Goal: Information Seeking & Learning: Understand process/instructions

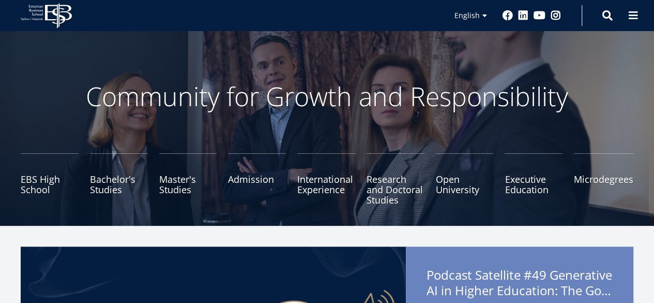
click at [248, 182] on link "Admission" at bounding box center [257, 179] width 58 height 52
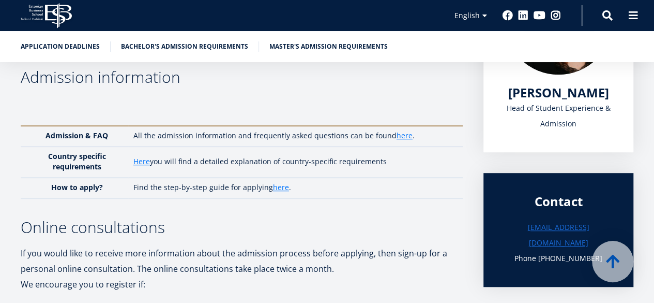
scroll to position [246, 0]
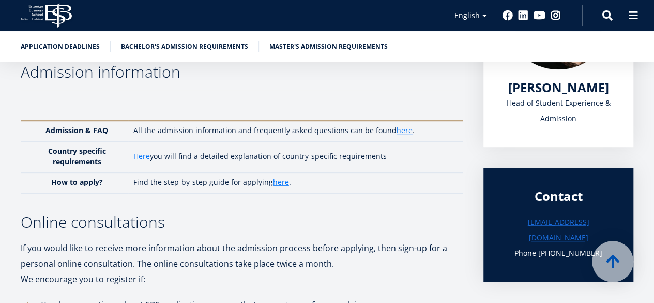
click at [143, 156] on link "Here" at bounding box center [141, 156] width 17 height 10
click at [279, 182] on link "here" at bounding box center [281, 182] width 16 height 10
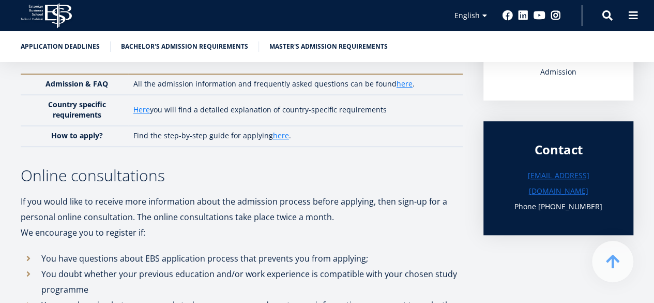
scroll to position [288, 0]
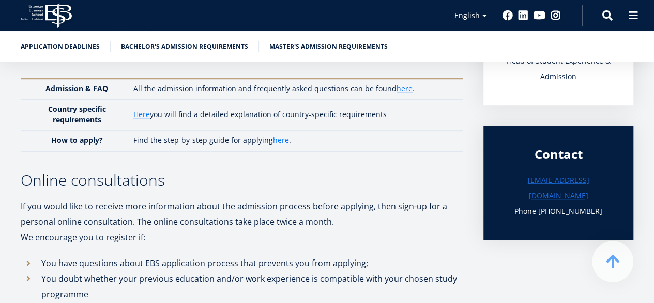
click at [273, 141] on link "here" at bounding box center [281, 140] width 16 height 10
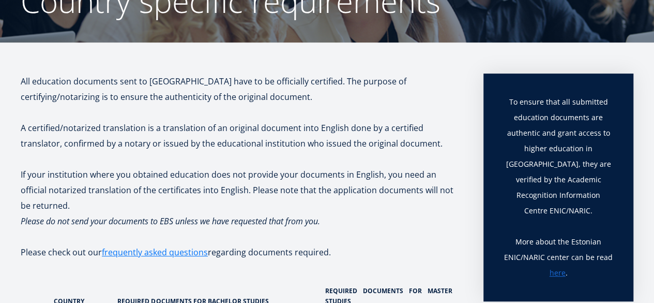
scroll to position [128, 0]
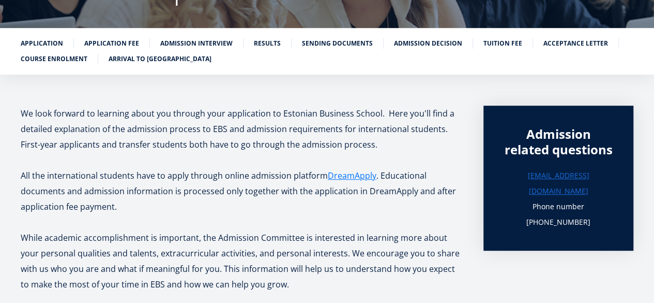
scroll to position [133, 0]
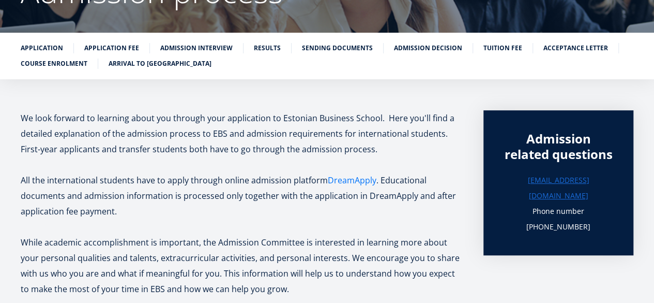
click at [360, 182] on link "DreamApply" at bounding box center [352, 180] width 49 height 16
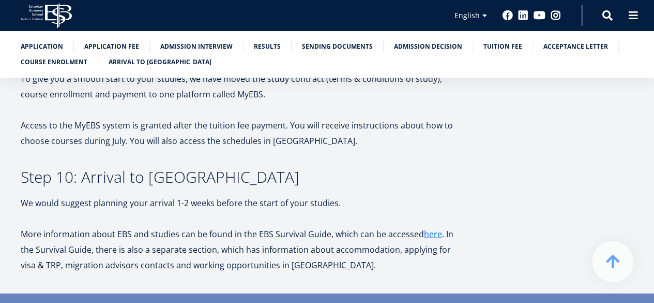
scroll to position [2883, 0]
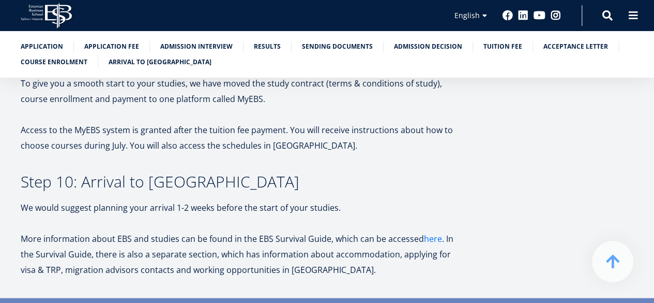
click at [426, 230] on link "here" at bounding box center [433, 238] width 18 height 16
